Goal: Information Seeking & Learning: Learn about a topic

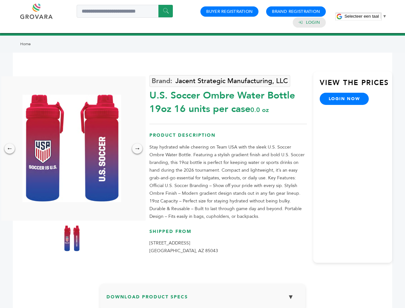
click at [365, 16] on span "Selecteer een taal" at bounding box center [361, 16] width 34 height 5
click at [72, 148] on img at bounding box center [71, 148] width 99 height 107
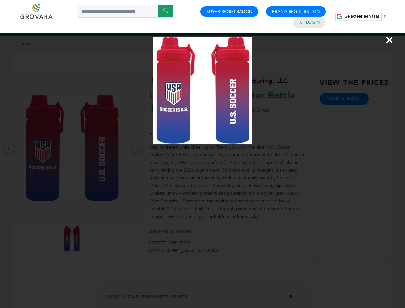
click at [10, 148] on div "×" at bounding box center [202, 154] width 405 height 308
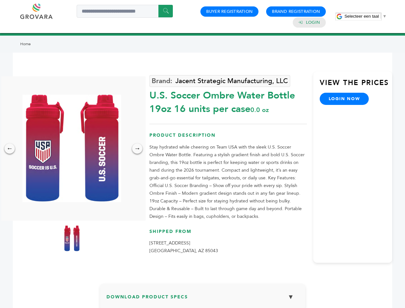
click at [137, 148] on div "→" at bounding box center [137, 148] width 10 height 10
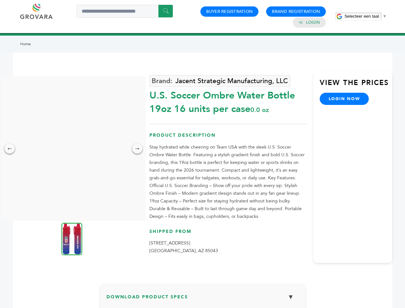
click at [72, 238] on img at bounding box center [72, 238] width 21 height 32
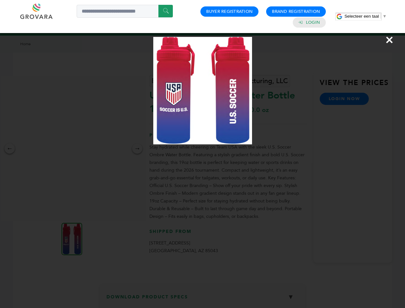
click at [202, 299] on div "×" at bounding box center [202, 154] width 405 height 308
